Goal: Register for event/course

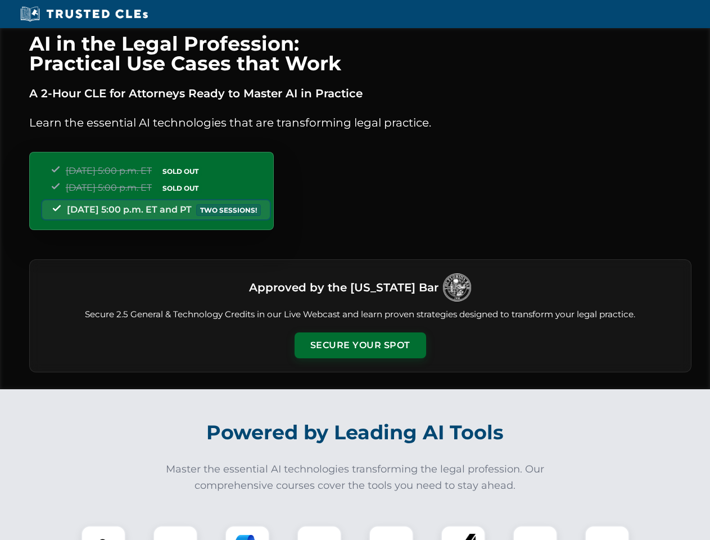
click at [360, 345] on button "Secure Your Spot" at bounding box center [361, 345] width 132 height 26
click at [103, 532] on img at bounding box center [103, 547] width 33 height 33
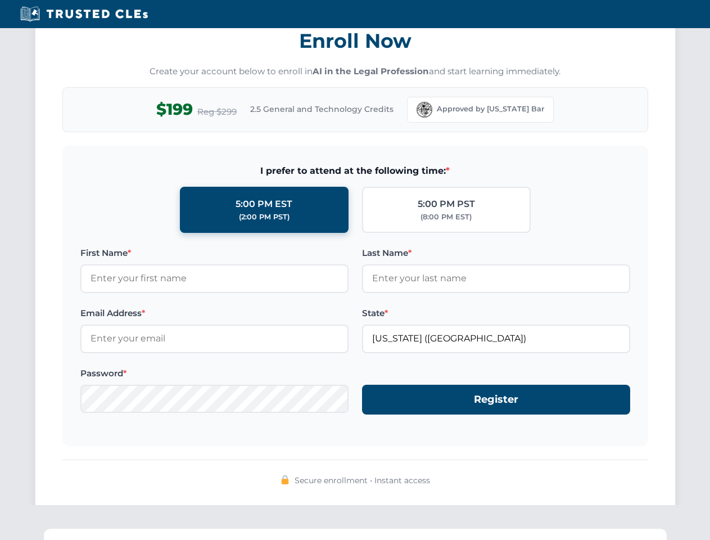
scroll to position [1103, 0]
